Goal: Task Accomplishment & Management: Manage account settings

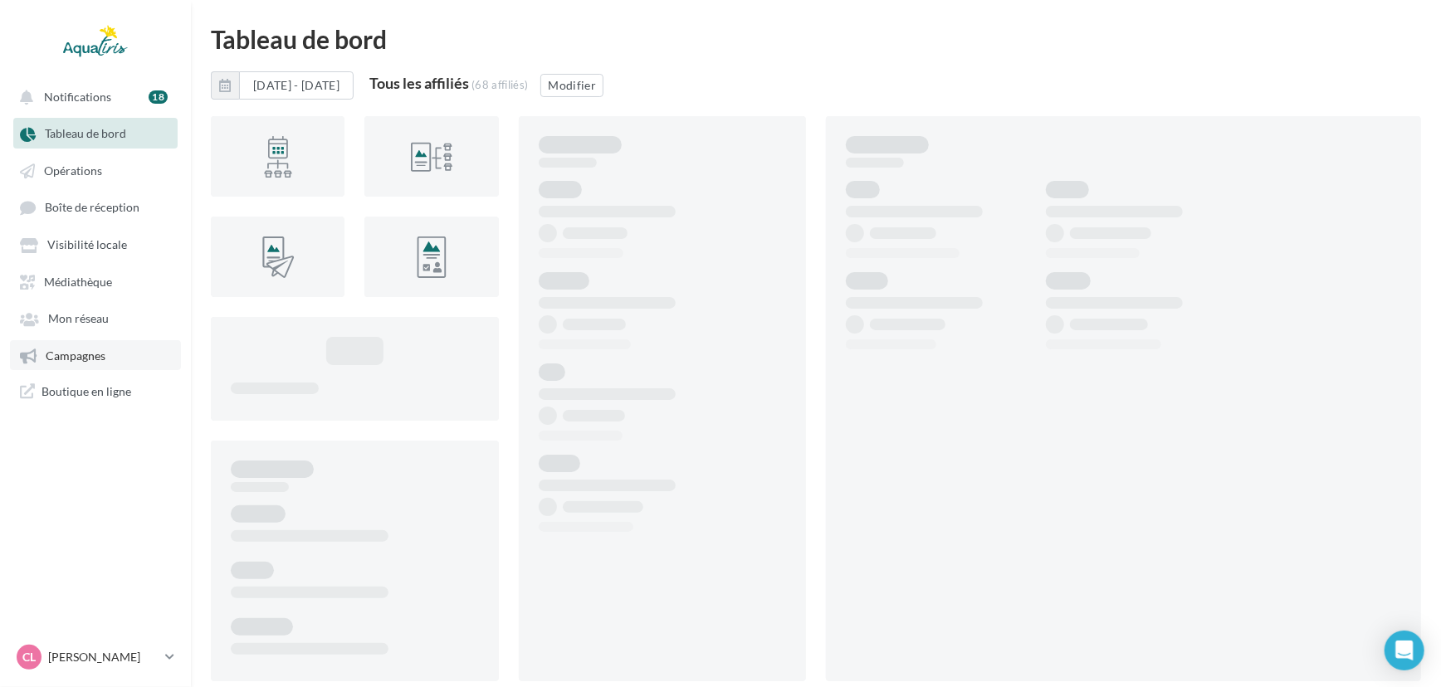
click at [124, 365] on link "Campagnes" at bounding box center [95, 355] width 171 height 30
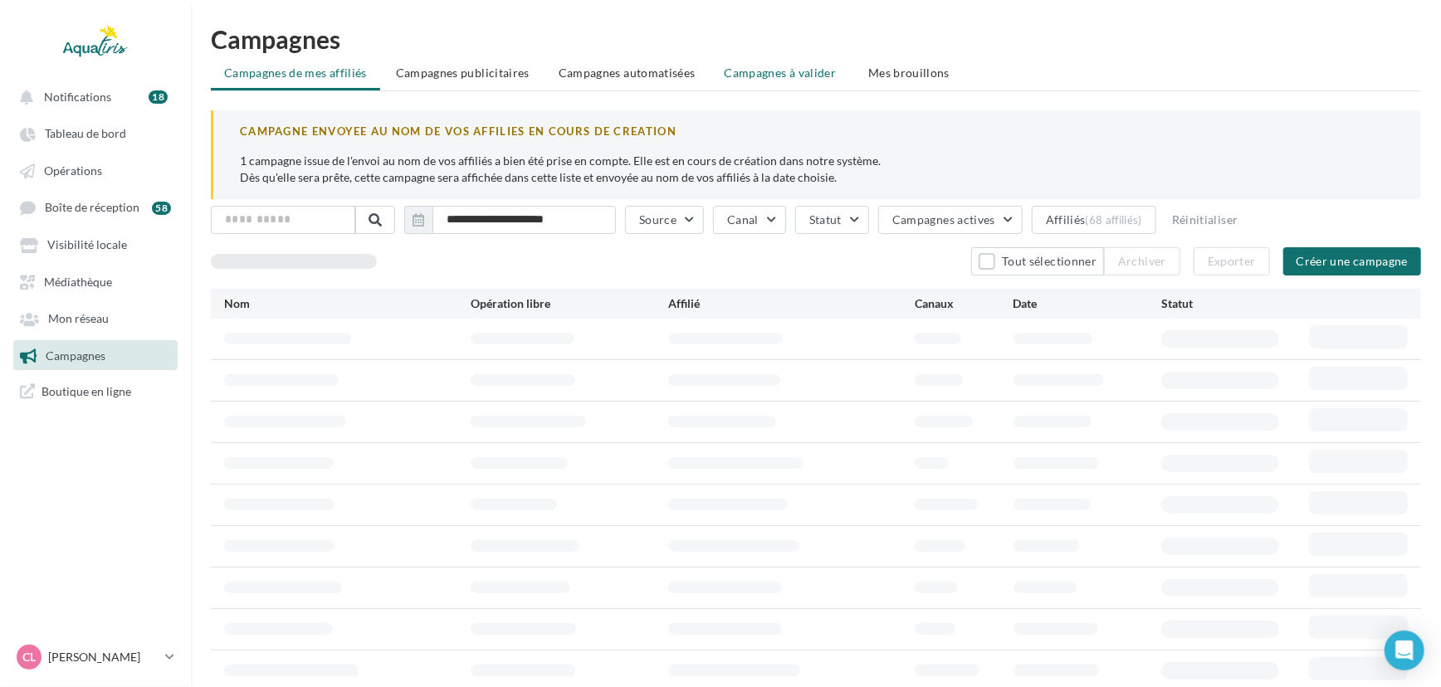
click at [769, 76] on span "Campagnes à valider" at bounding box center [781, 73] width 112 height 17
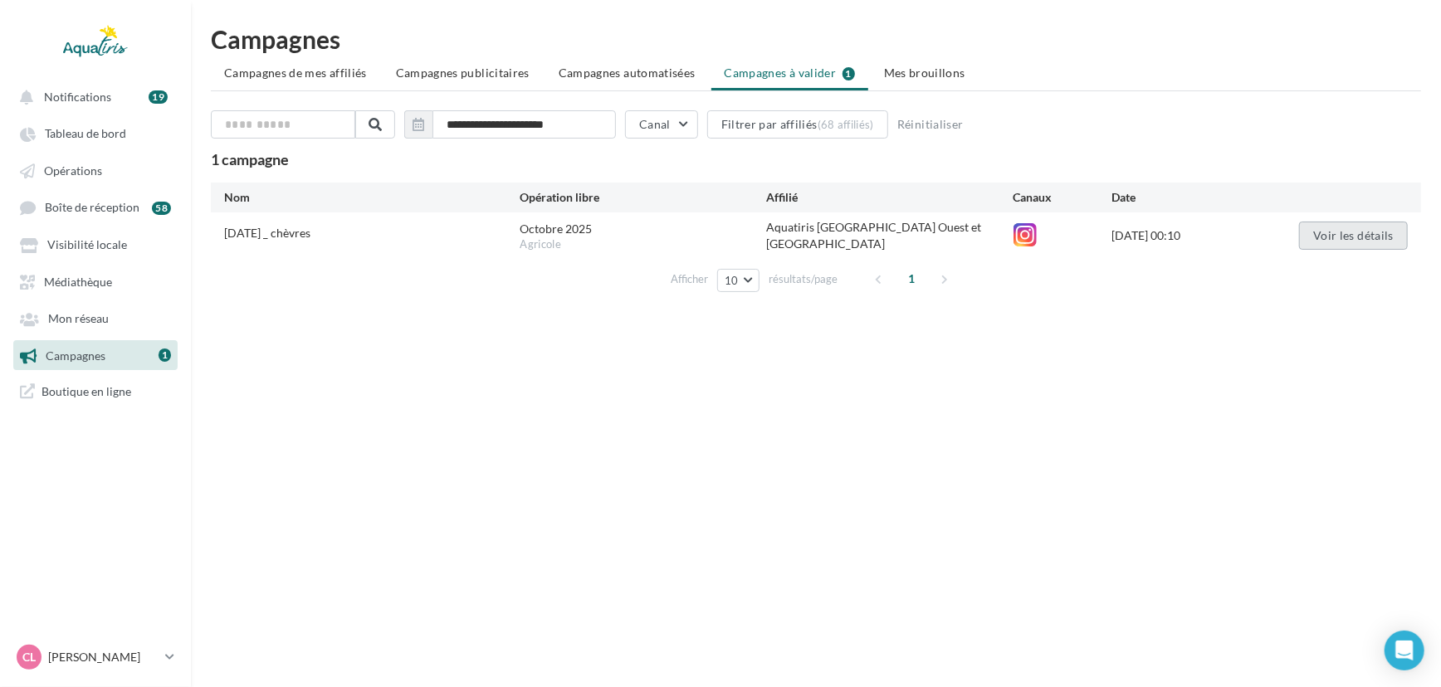
click at [1354, 232] on button "Voir les détails" at bounding box center [1353, 236] width 109 height 28
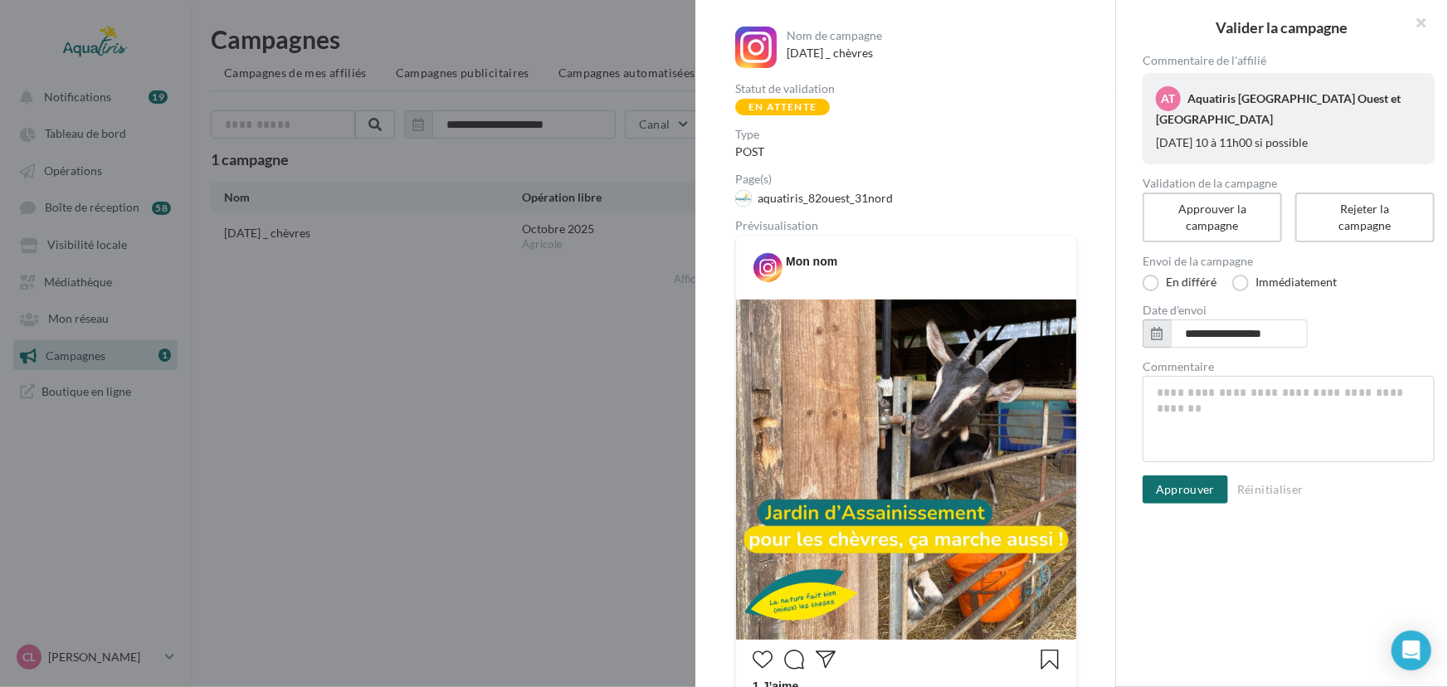
click at [1159, 334] on icon "button" at bounding box center [1157, 333] width 12 height 13
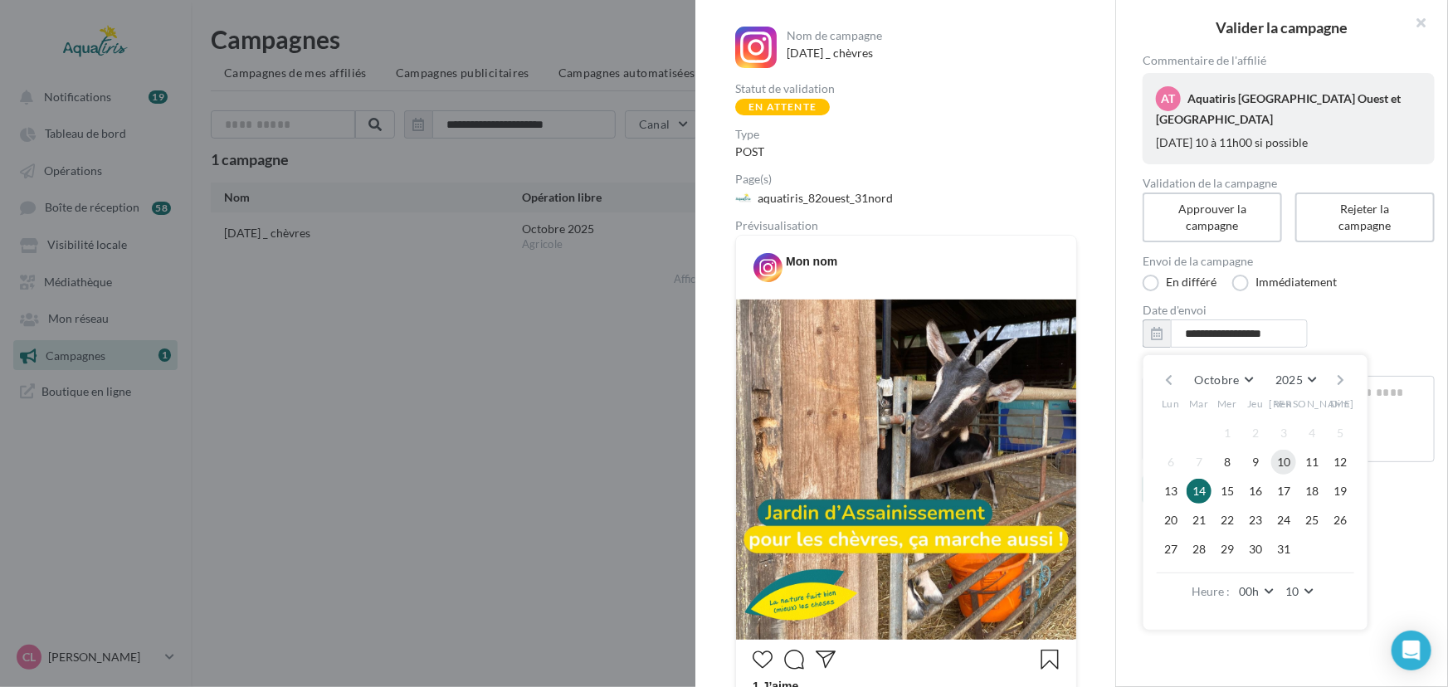
click at [1284, 461] on button "10" at bounding box center [1283, 462] width 25 height 25
click at [1268, 585] on button "00h" at bounding box center [1258, 591] width 44 height 23
click at [1317, 492] on button "10h" at bounding box center [1294, 496] width 116 height 30
click at [1269, 592] on button "10h" at bounding box center [1258, 591] width 44 height 23
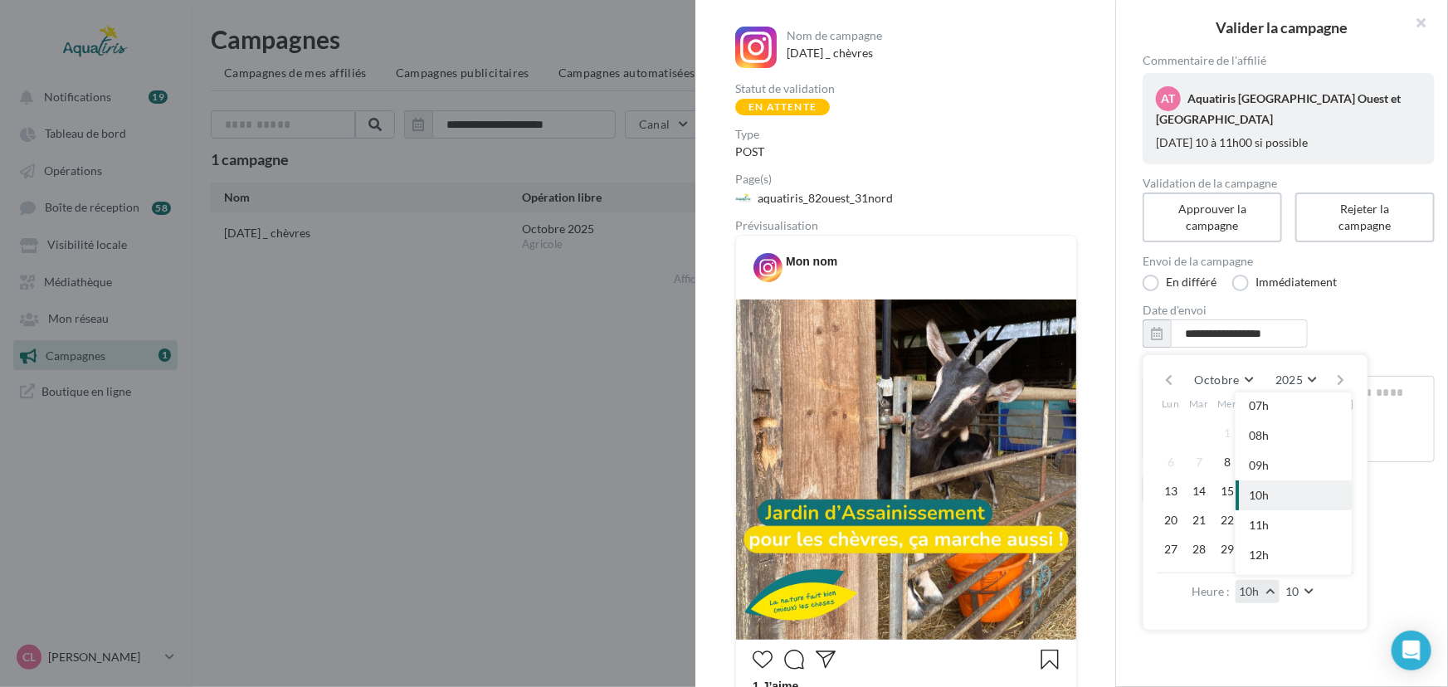
scroll to position [268, 0]
click at [1288, 473] on button "11h" at bounding box center [1294, 468] width 116 height 30
click at [1307, 586] on button "10" at bounding box center [1300, 591] width 37 height 23
click at [1344, 418] on button "00" at bounding box center [1340, 408] width 116 height 30
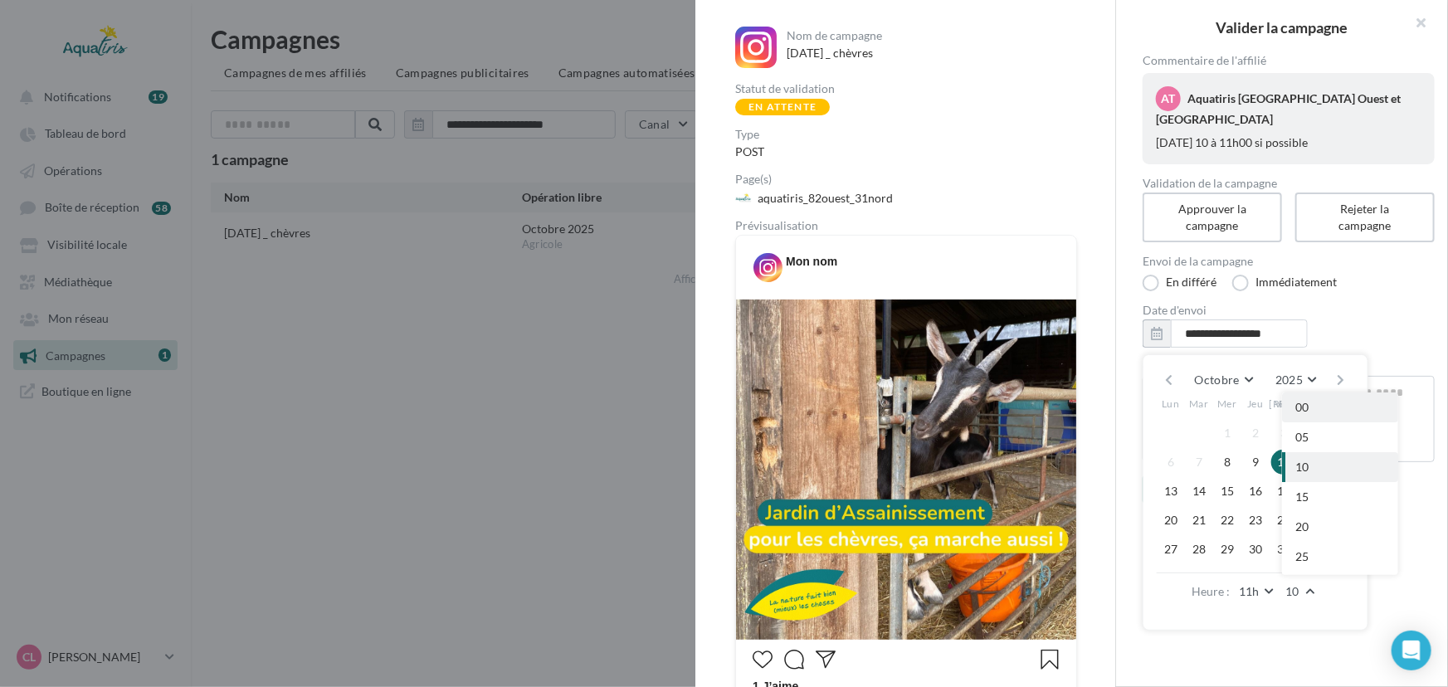
type input "**********"
click at [1413, 559] on div "**********" at bounding box center [1288, 361] width 345 height 612
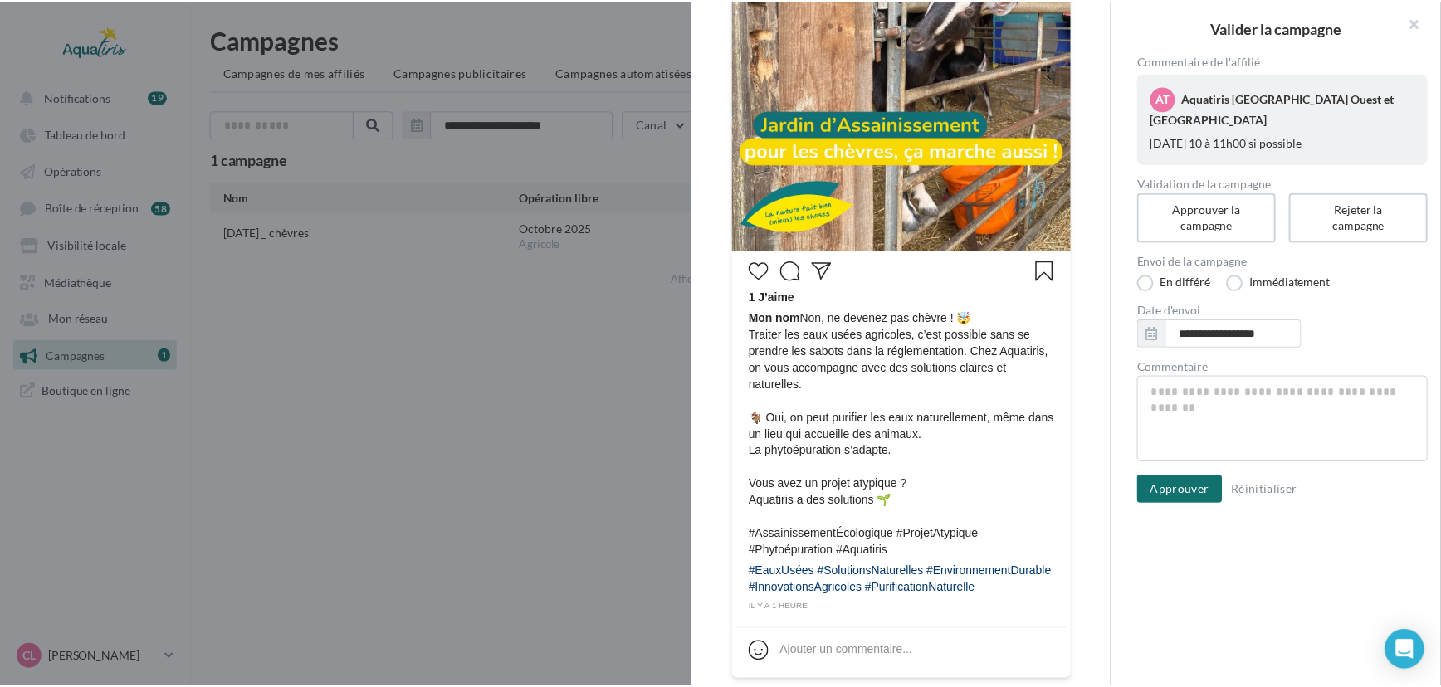
scroll to position [431, 0]
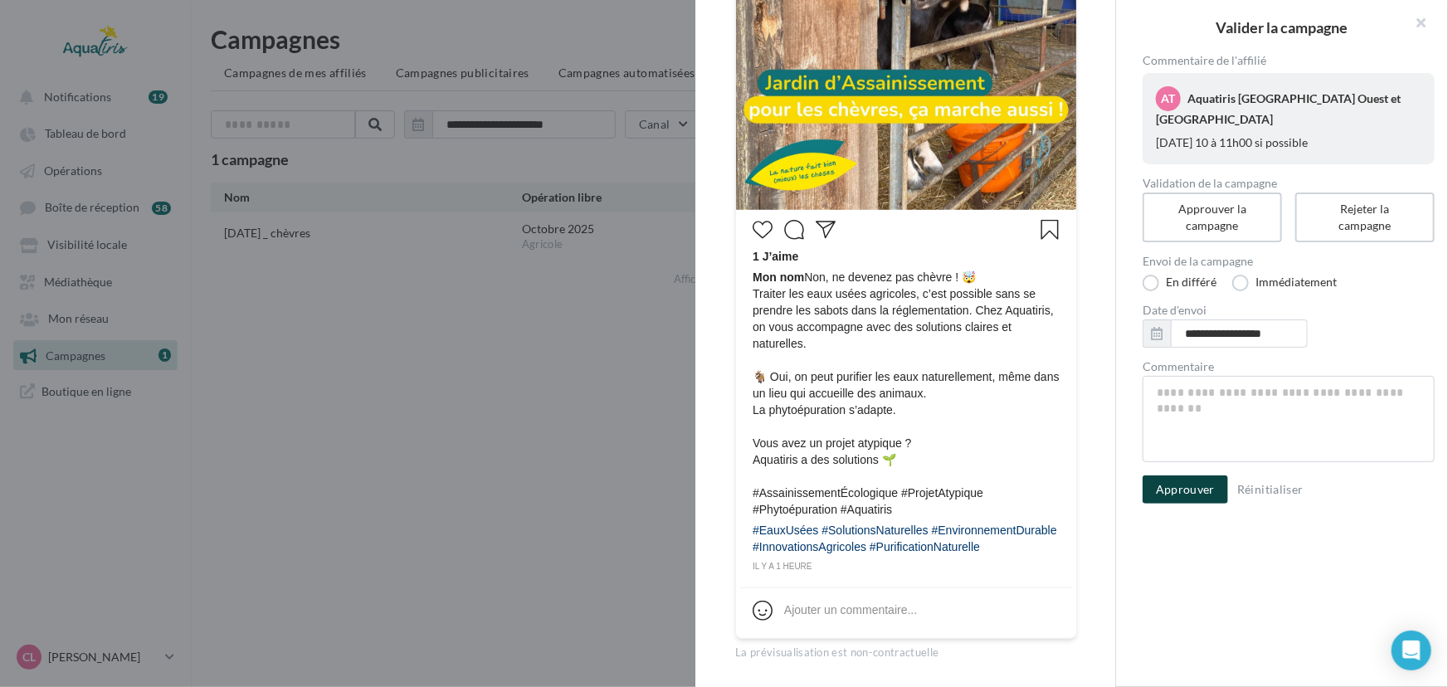
click at [1193, 485] on button "Approuver" at bounding box center [1185, 490] width 85 height 28
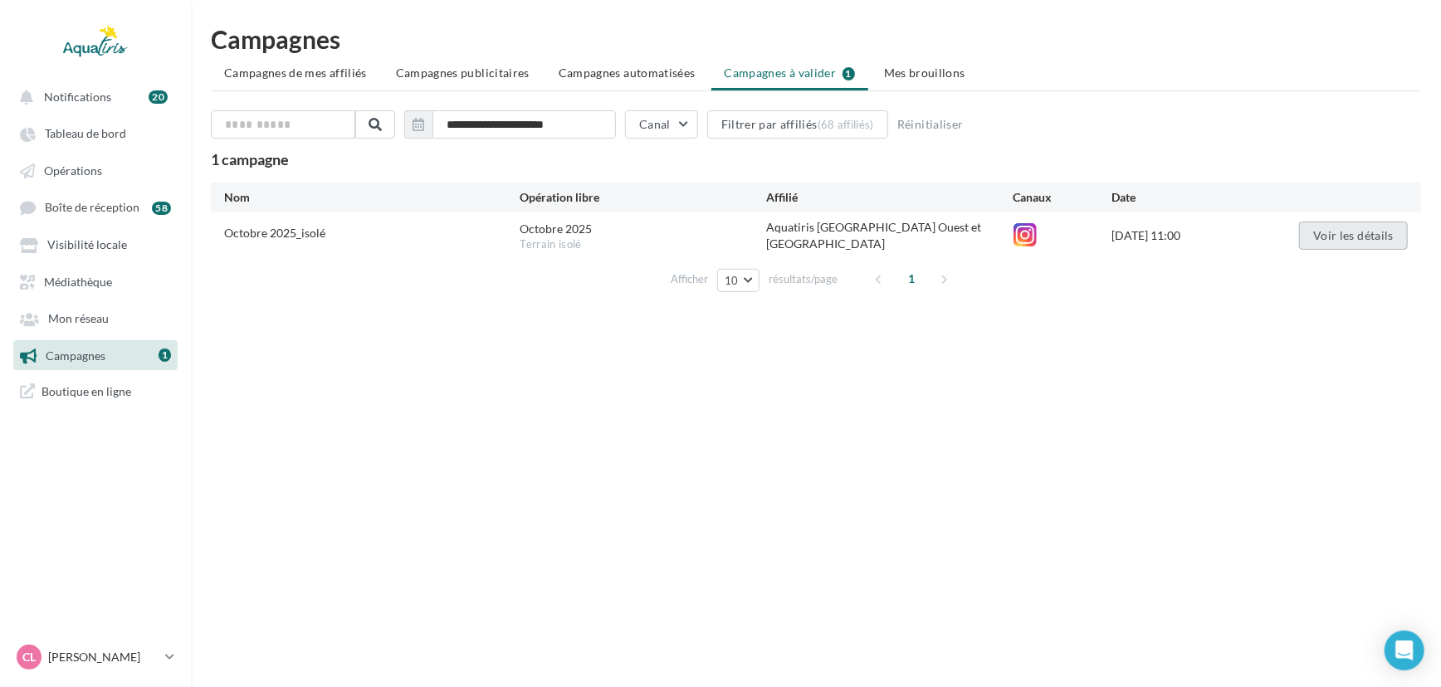
click at [1330, 227] on button "Voir les détails" at bounding box center [1353, 236] width 109 height 28
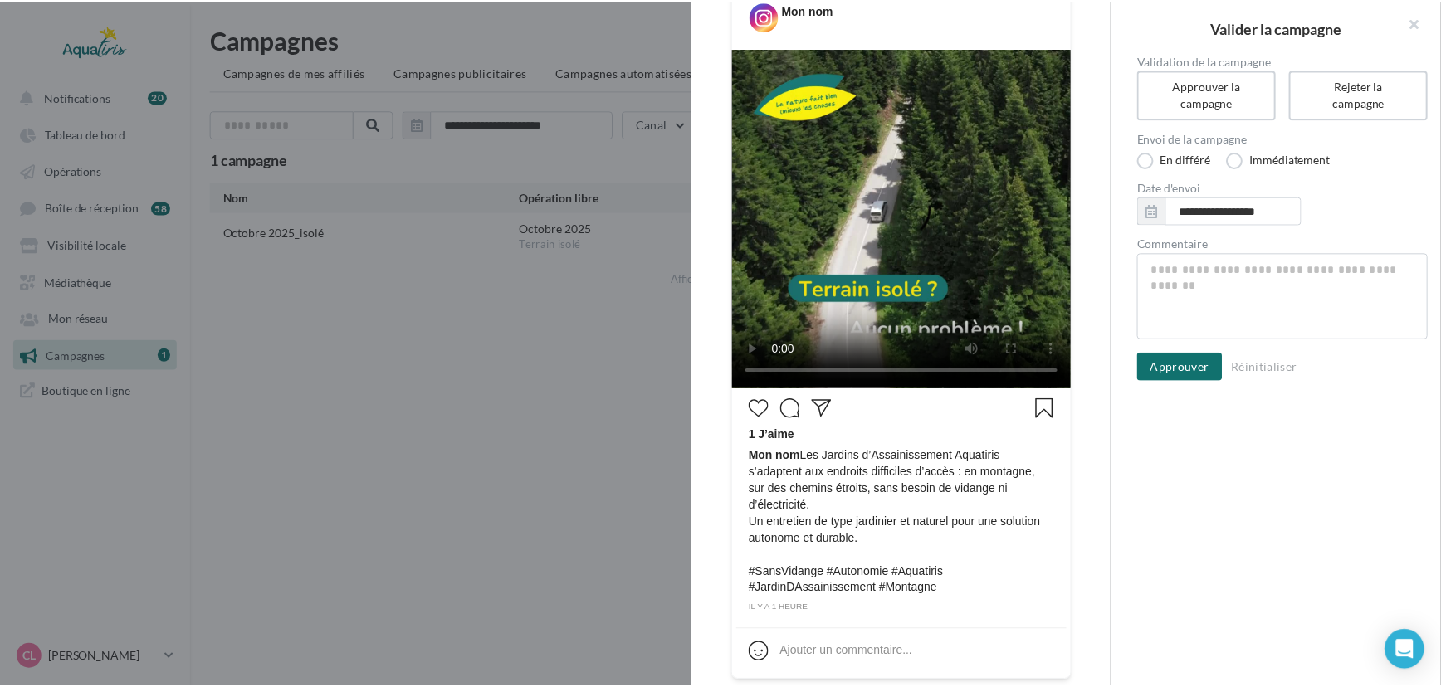
scroll to position [276, 0]
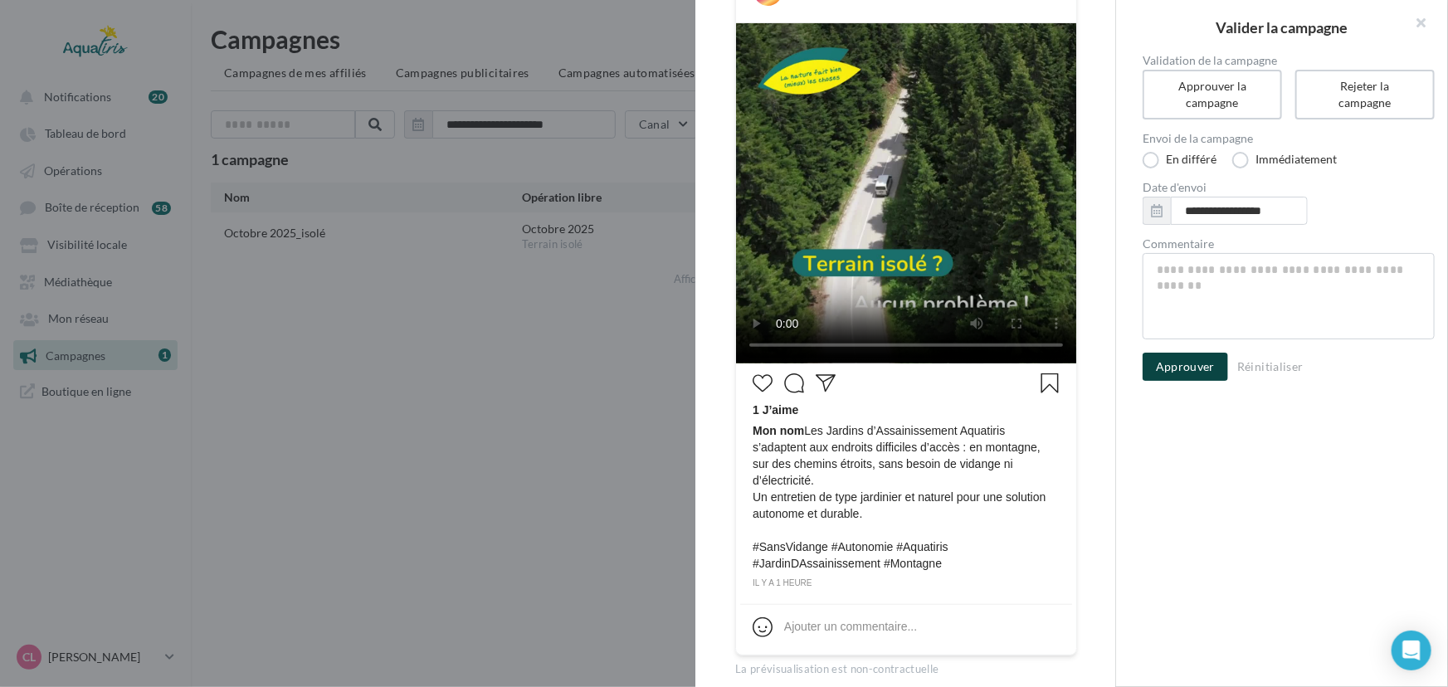
click at [1208, 363] on button "Approuver" at bounding box center [1185, 367] width 85 height 28
